Goal: Information Seeking & Learning: Learn about a topic

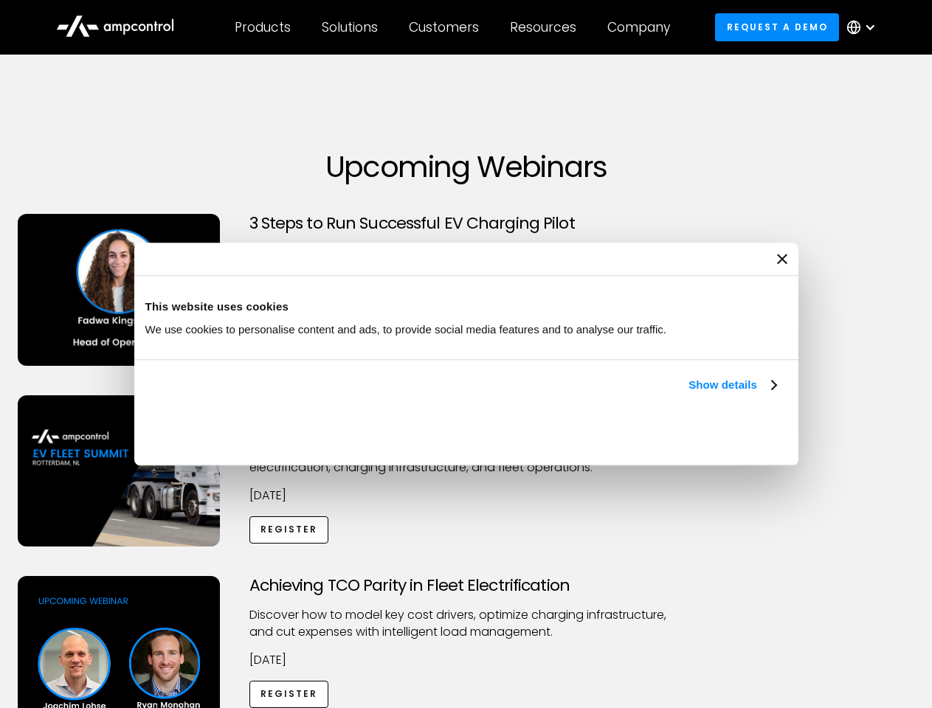
click at [688, 394] on link "Show details" at bounding box center [731, 385] width 87 height 18
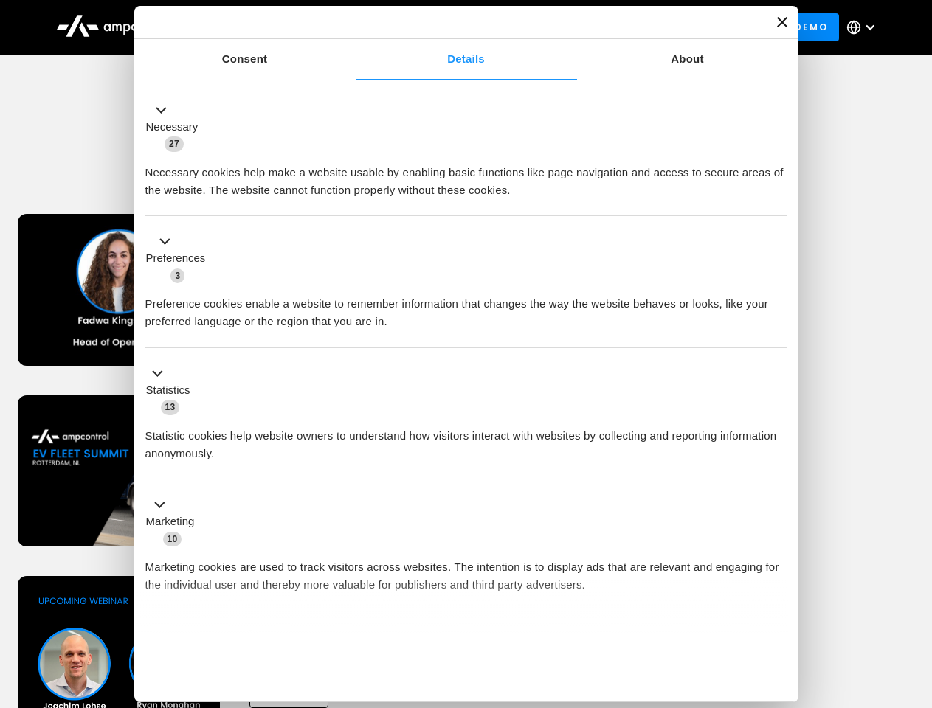
click at [777, 199] on div "Necessary cookies help make a website usable by enabling basic functions like p…" at bounding box center [466, 176] width 642 height 46
click at [915, 595] on div "Achieving TCO Parity in Fleet Electrification Discover how to model key cost dr…" at bounding box center [466, 692] width 926 height 232
click at [454, 27] on div "Customers" at bounding box center [444, 27] width 70 height 16
click at [262, 27] on div "Products" at bounding box center [263, 27] width 56 height 16
click at [350, 27] on div "Solutions" at bounding box center [350, 27] width 56 height 16
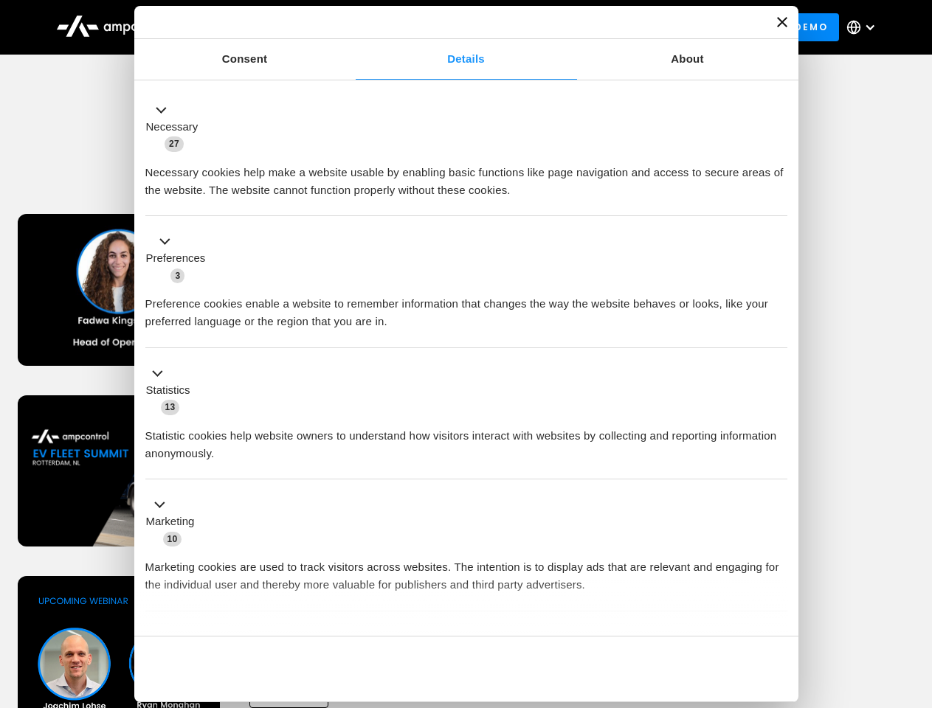
click at [446, 27] on div "Customers" at bounding box center [444, 27] width 70 height 16
click at [546, 27] on div "Resources" at bounding box center [543, 27] width 66 height 16
click at [643, 27] on div "Company" at bounding box center [638, 27] width 63 height 16
click at [865, 27] on div at bounding box center [870, 27] width 12 height 12
